Goal: Find specific page/section: Find specific page/section

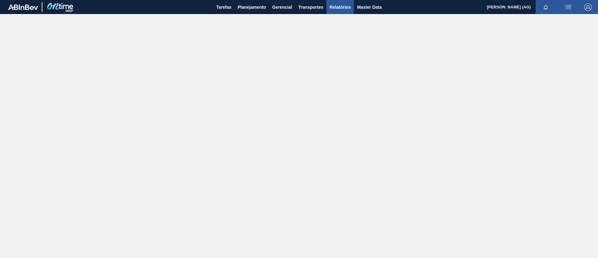
click at [343, 7] on span "Relatórios" at bounding box center [339, 6] width 21 height 7
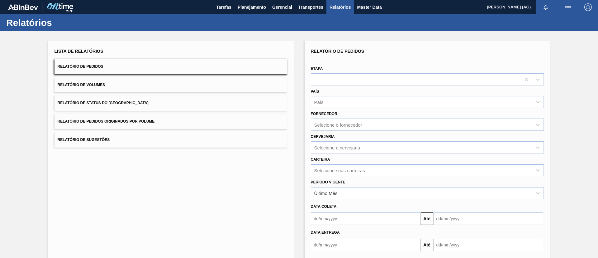
click at [138, 98] on button "Relatório de Status do [GEOGRAPHIC_DATA]" at bounding box center [170, 102] width 233 height 15
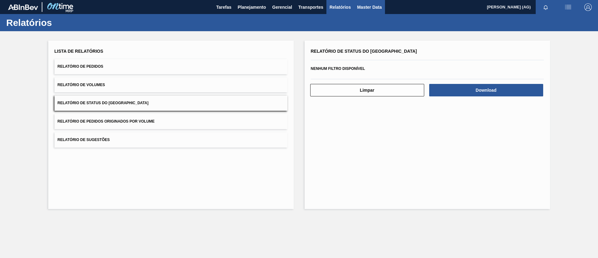
click at [368, 7] on span "Master Data" at bounding box center [369, 6] width 25 height 7
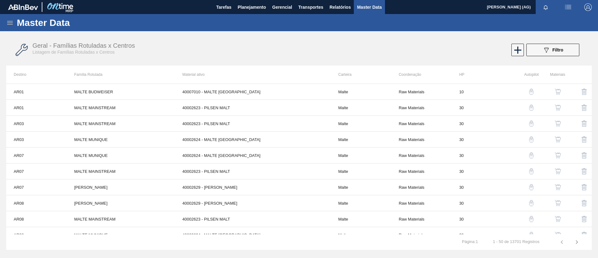
click at [398, 56] on div "Geral - Famílias Rotuladas x Centros Listagem de Famílias Rotuladas x Centros 0…" at bounding box center [298, 49] width 585 height 23
click at [398, 53] on icon "089F7B8B-B2A5-4AFE-B5C0-19BA573D28AC" at bounding box center [546, 49] width 7 height 7
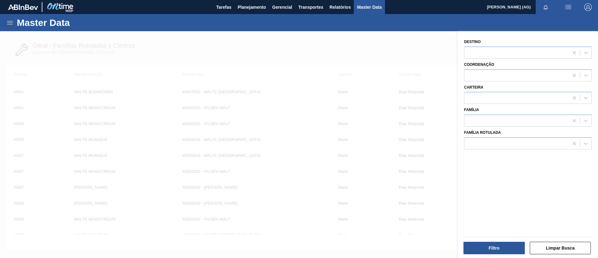
click at [398, 50] on div at bounding box center [299, 160] width 598 height 258
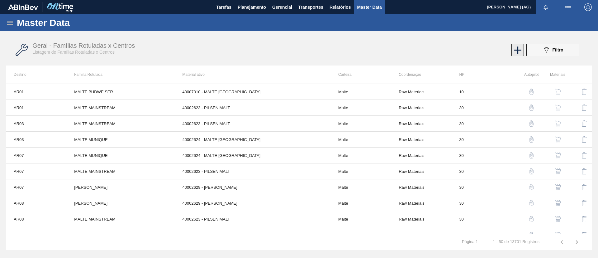
click at [398, 48] on icon at bounding box center [518, 50] width 12 height 12
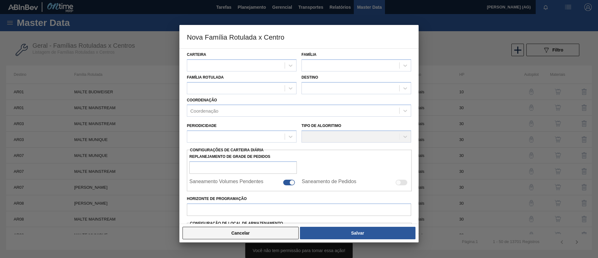
click at [285, 171] on button "Cancelar" at bounding box center [240, 232] width 116 height 12
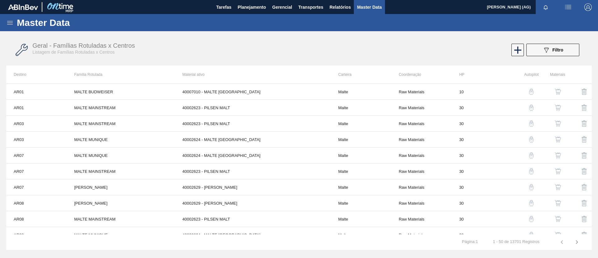
click at [365, 7] on span "Master Data" at bounding box center [369, 6] width 25 height 7
click at [398, 49] on button "089F7B8B-B2A5-4AFE-B5C0-19BA573D28AC Filtro" at bounding box center [552, 50] width 53 height 12
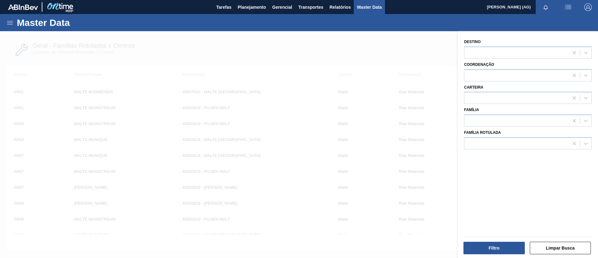
click at [317, 85] on div at bounding box center [299, 160] width 598 height 258
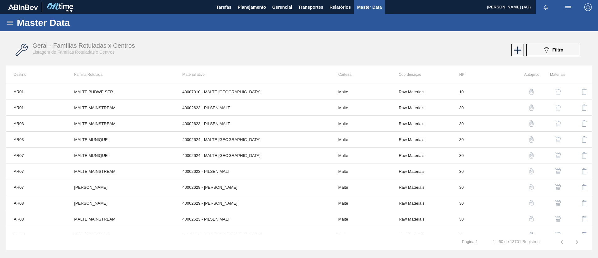
click at [398, 9] on img "button" at bounding box center [567, 6] width 7 height 7
click at [398, 47] on div at bounding box center [299, 129] width 598 height 258
click at [398, 54] on icon at bounding box center [518, 50] width 12 height 12
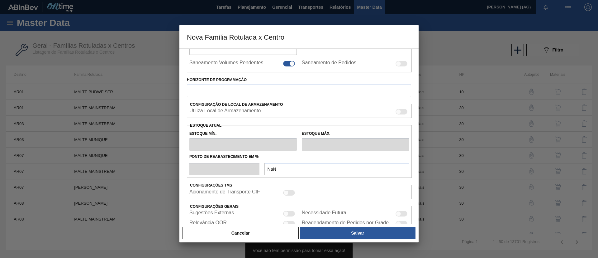
scroll to position [158, 0]
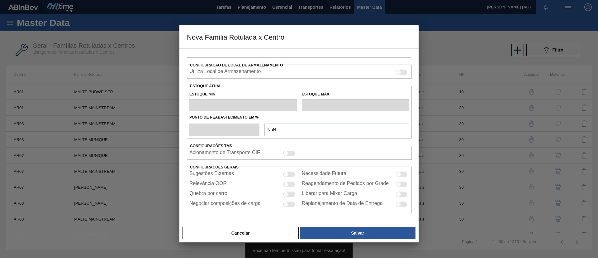
click at [242, 171] on button "Cancelar" at bounding box center [240, 232] width 116 height 12
